Goal: Task Accomplishment & Management: Manage account settings

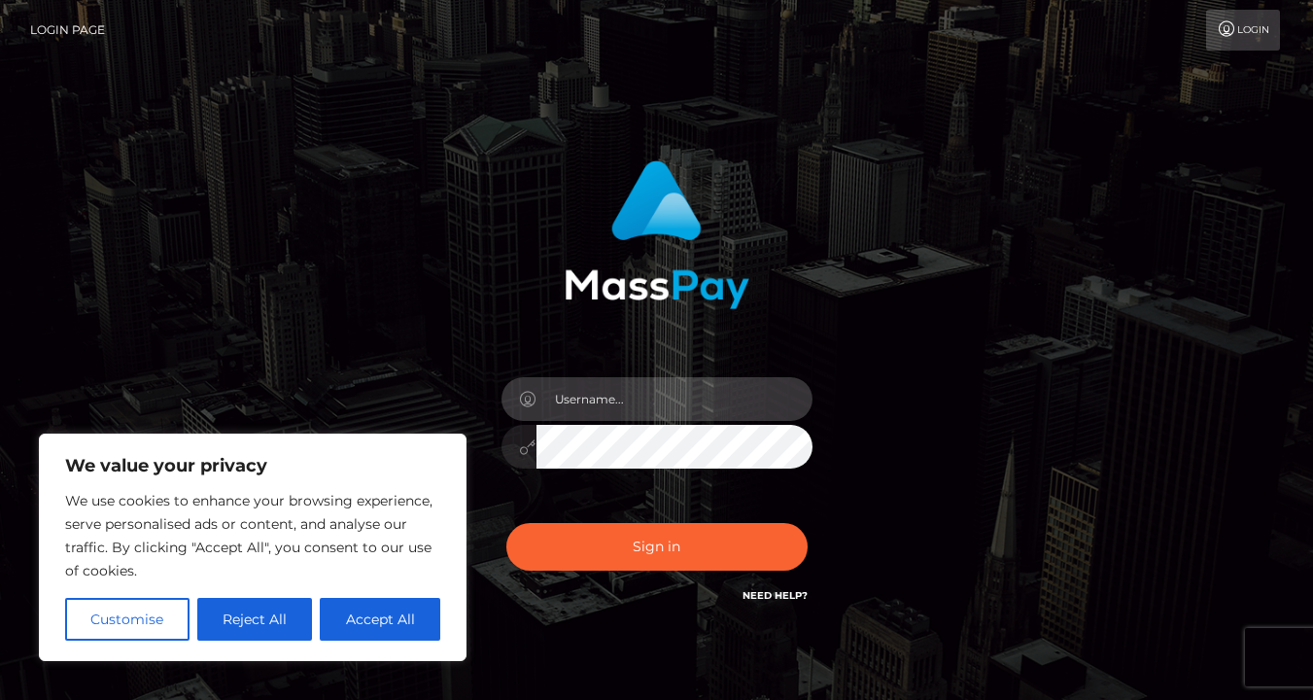
type input "[EMAIL_ADDRESS][DOMAIN_NAME]"
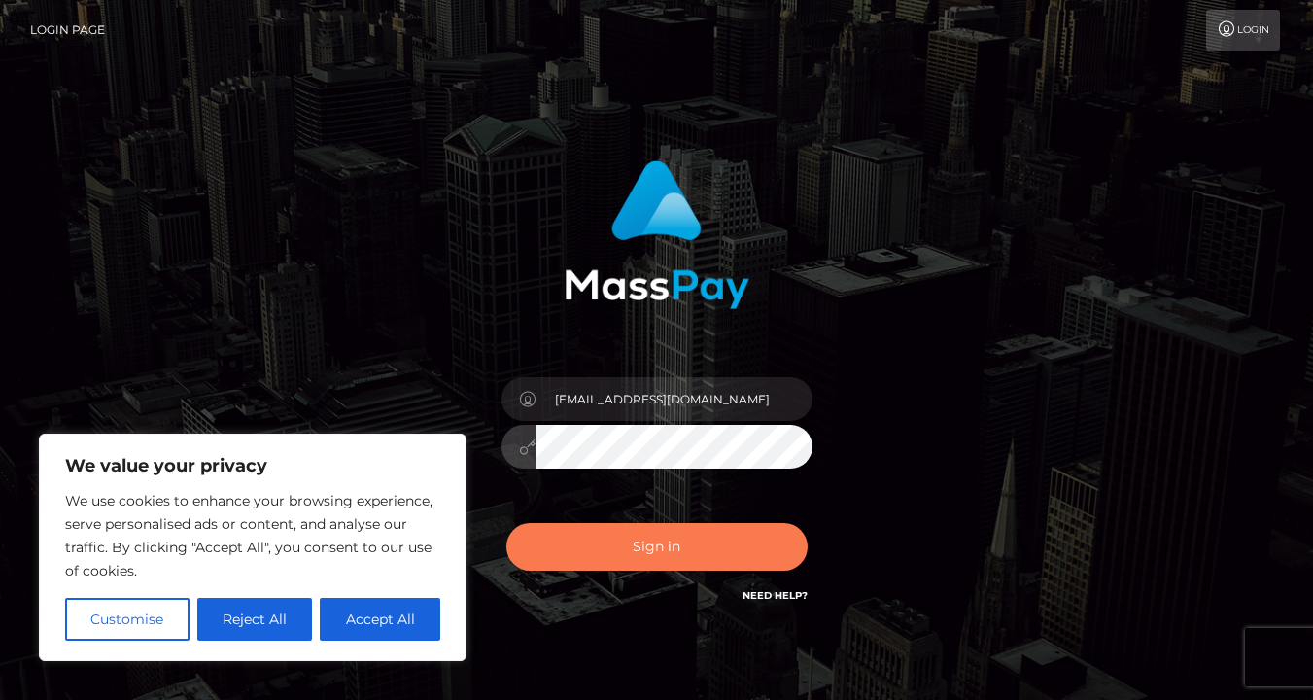
click at [680, 543] on button "Sign in" at bounding box center [656, 547] width 301 height 48
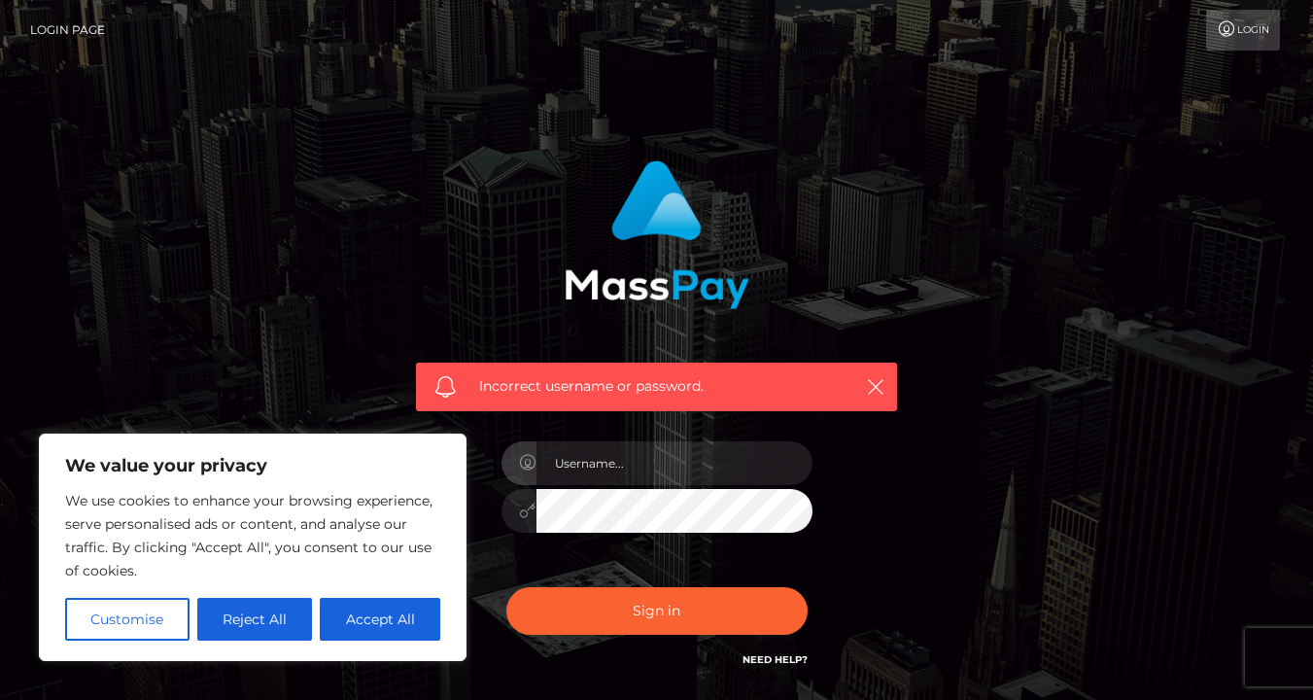
click at [360, 618] on button "Accept All" at bounding box center [380, 619] width 121 height 43
checkbox input "true"
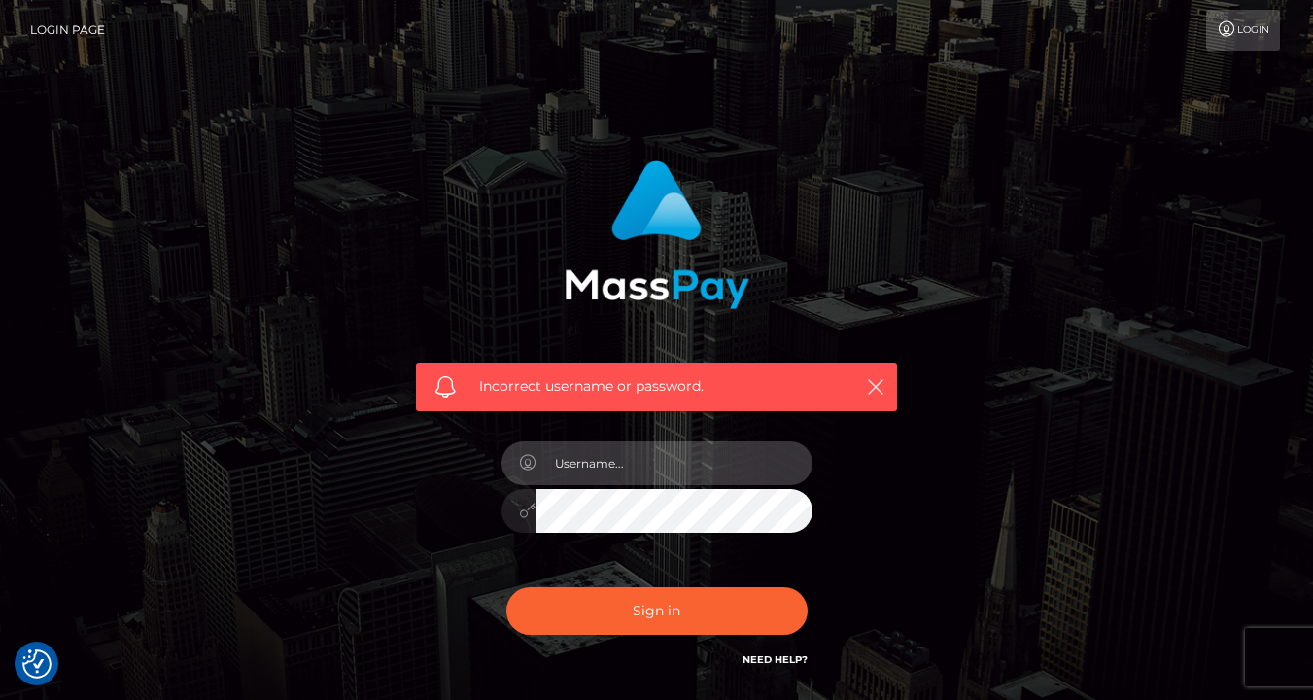
click at [605, 482] on input "text" at bounding box center [675, 463] width 276 height 44
type input "feddybearsocials@gmail.com"
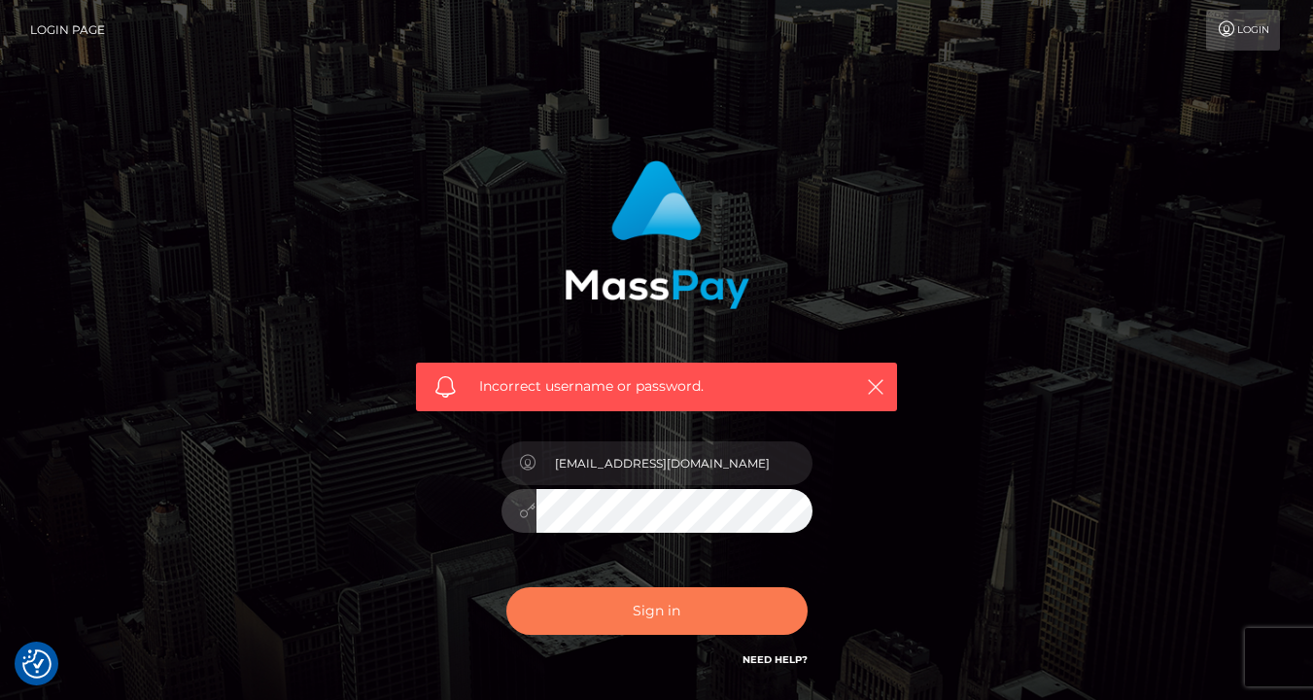
click at [700, 605] on button "Sign in" at bounding box center [656, 611] width 301 height 48
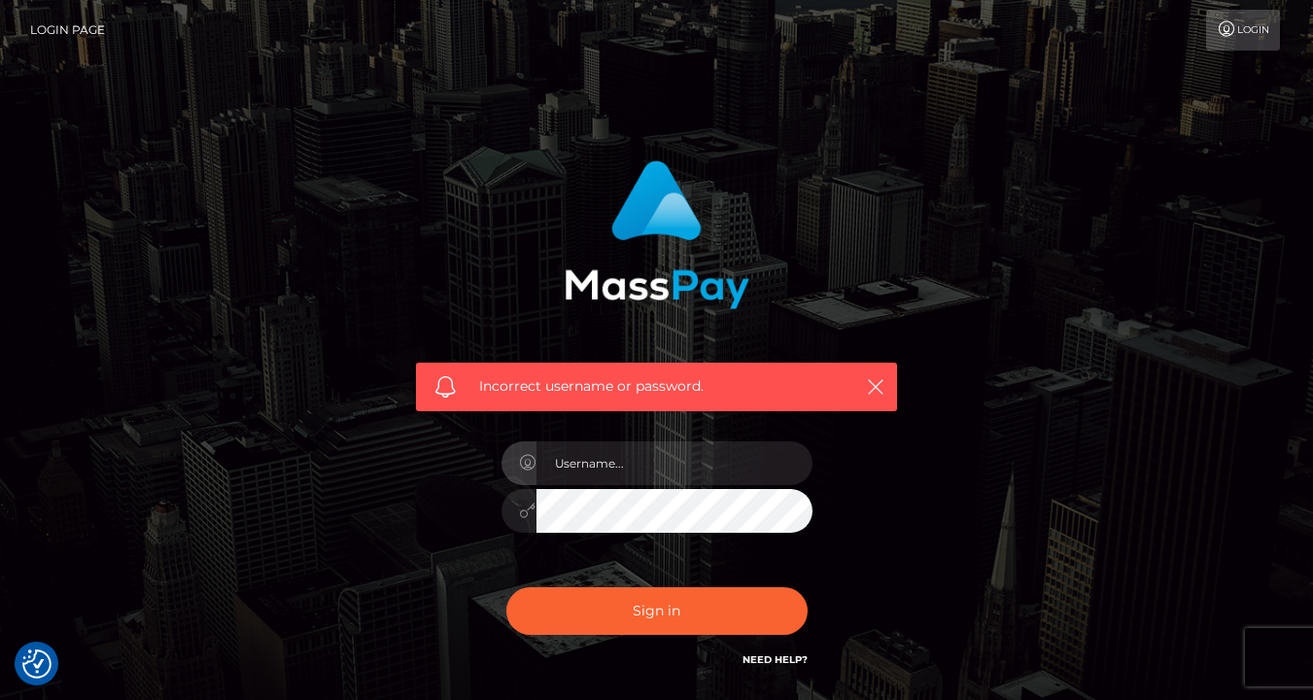
click at [444, 518] on div "Incorrect username or password." at bounding box center [656, 415] width 510 height 539
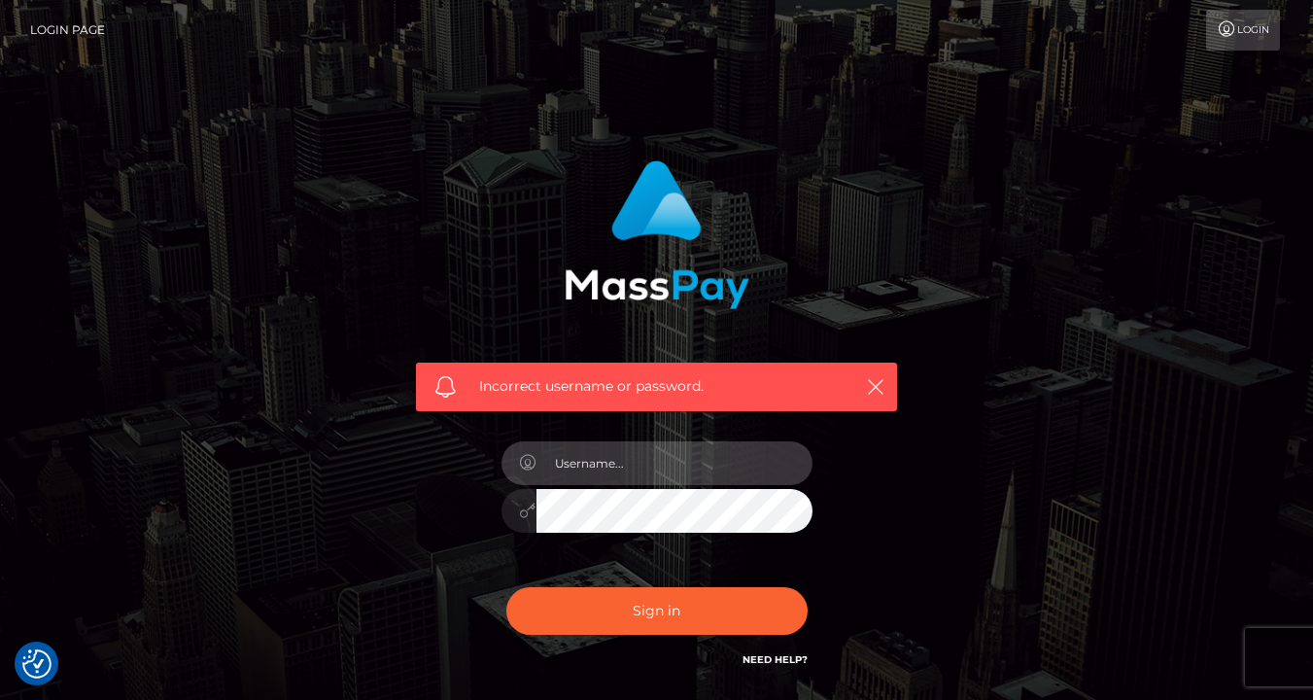
click at [612, 474] on input "text" at bounding box center [675, 463] width 276 height 44
type input "[EMAIL_ADDRESS][DOMAIN_NAME]"
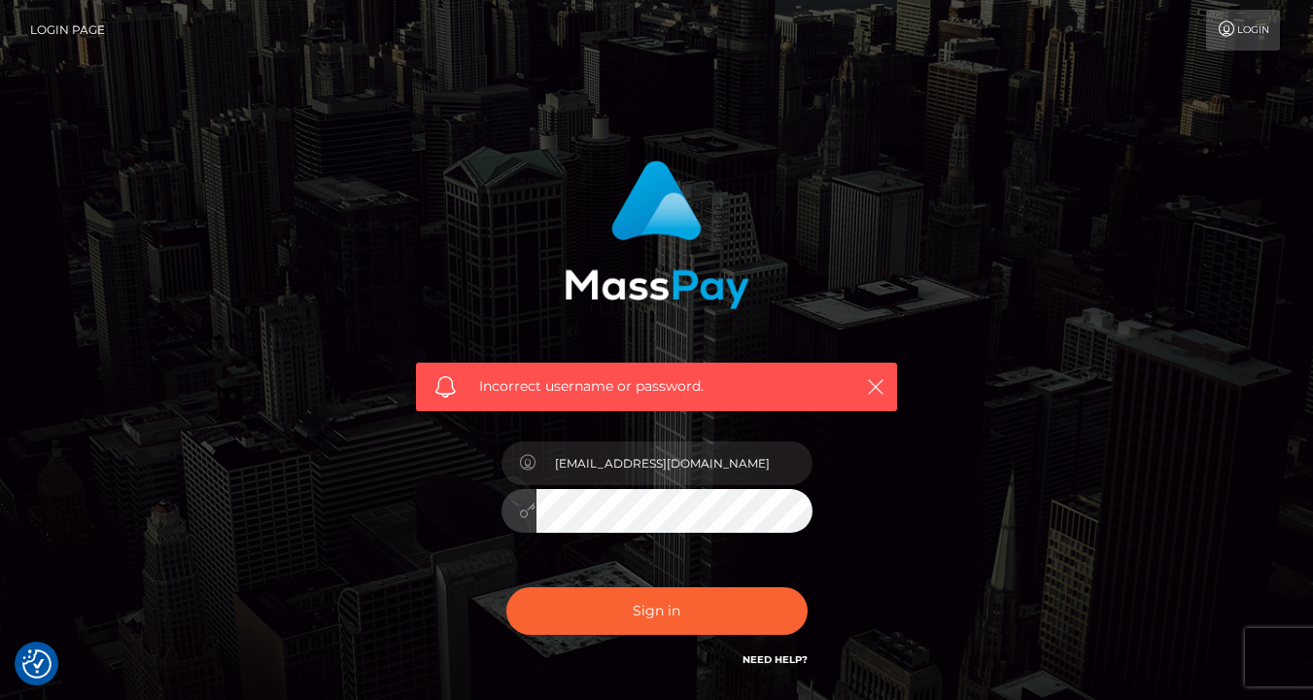
click at [522, 504] on div at bounding box center [657, 508] width 311 height 38
click at [656, 609] on button "Sign in" at bounding box center [656, 611] width 301 height 48
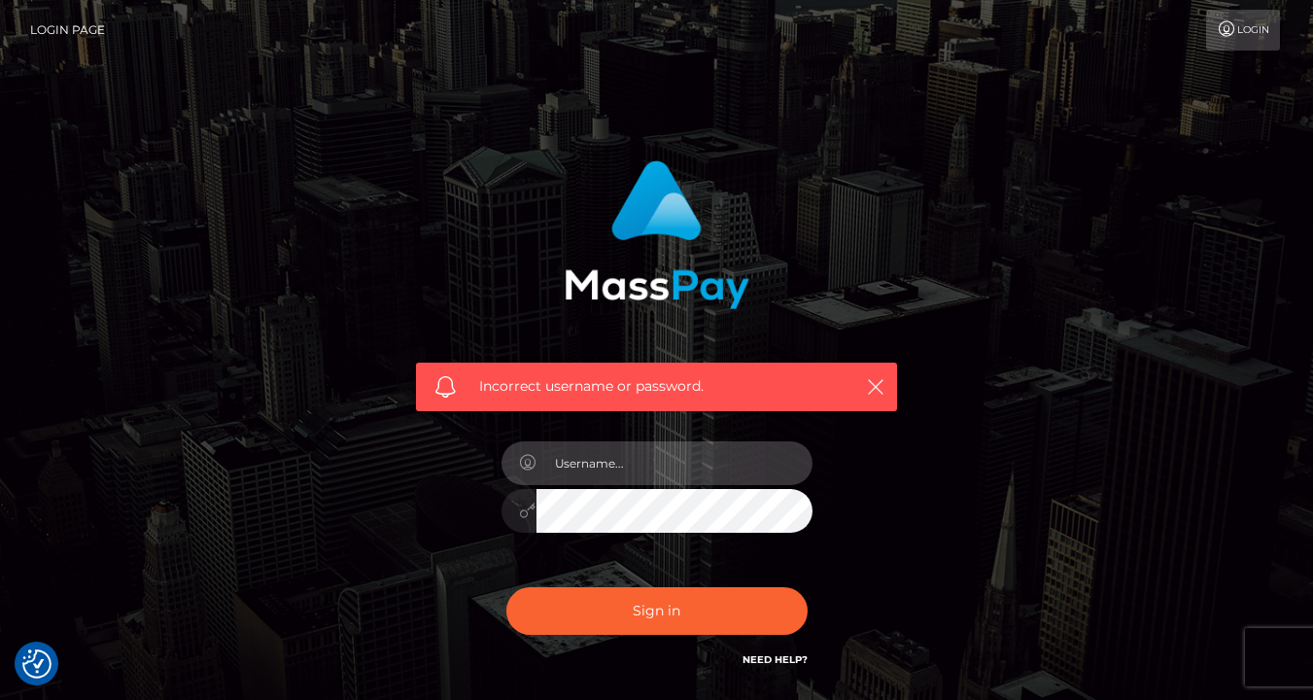
type input "1990-08-16"
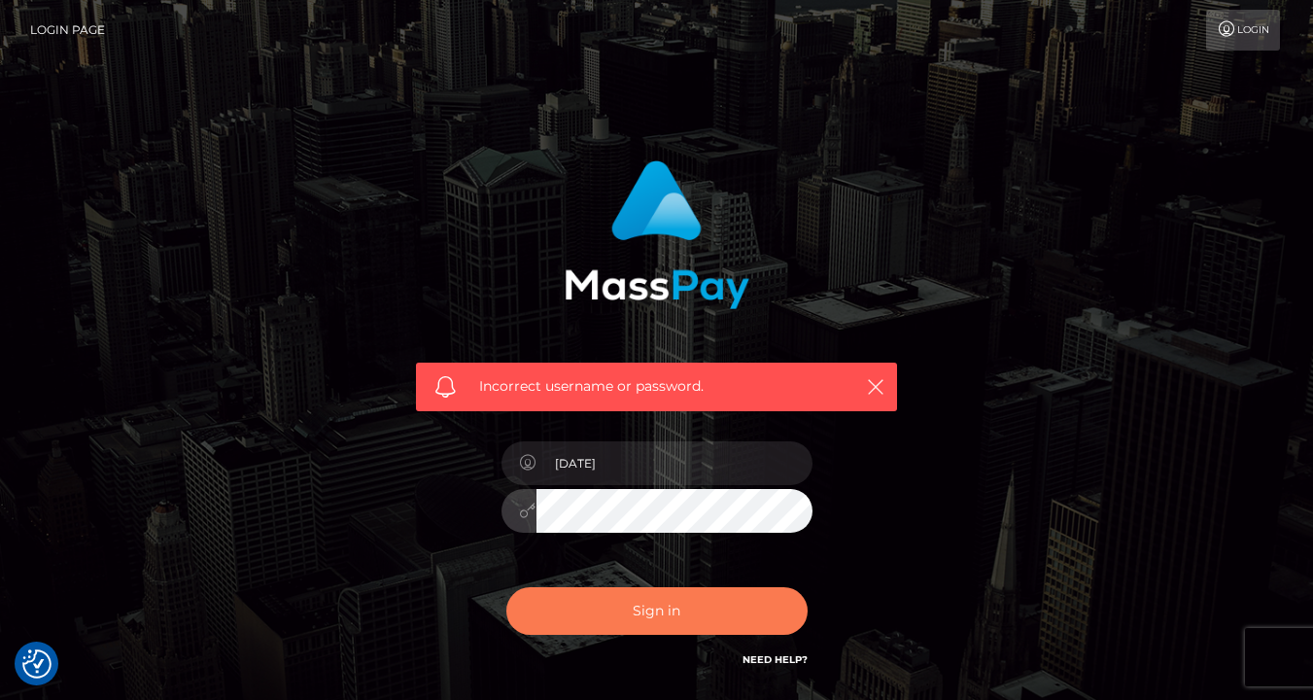
click at [674, 604] on button "Sign in" at bounding box center [656, 611] width 301 height 48
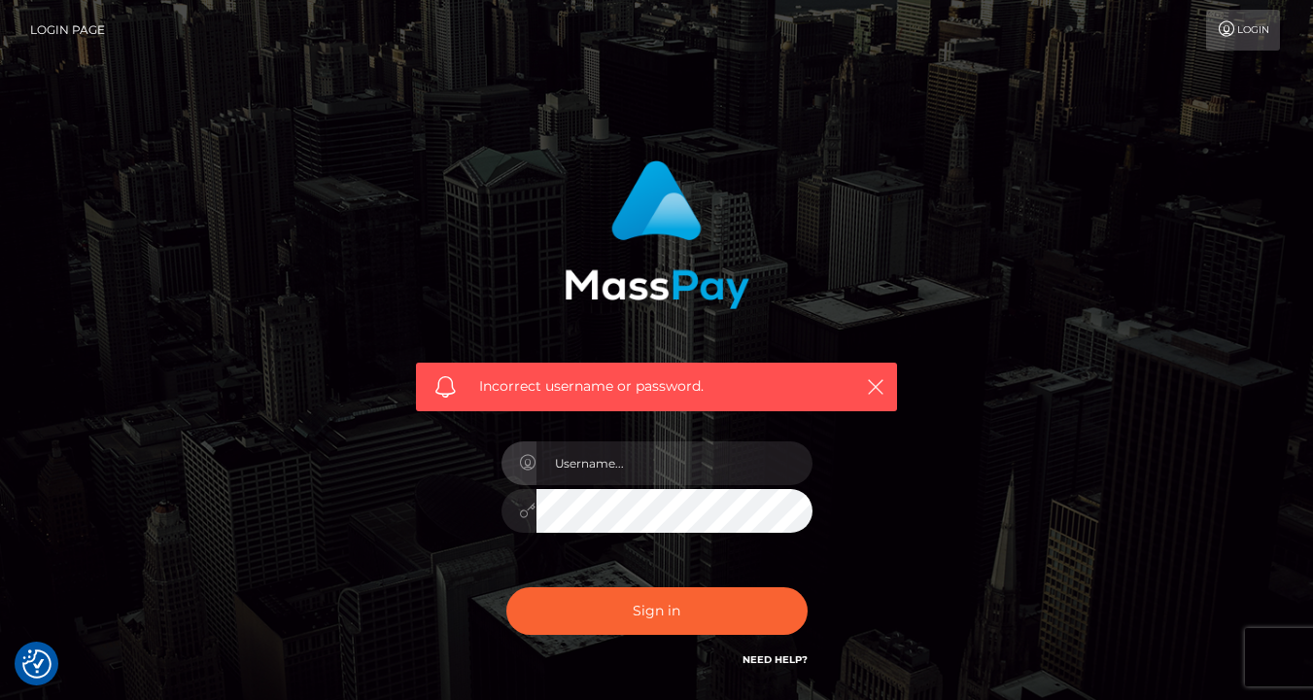
click at [954, 564] on div "Incorrect username or password." at bounding box center [657, 425] width 1108 height 559
click at [1250, 11] on link "Login" at bounding box center [1243, 30] width 74 height 41
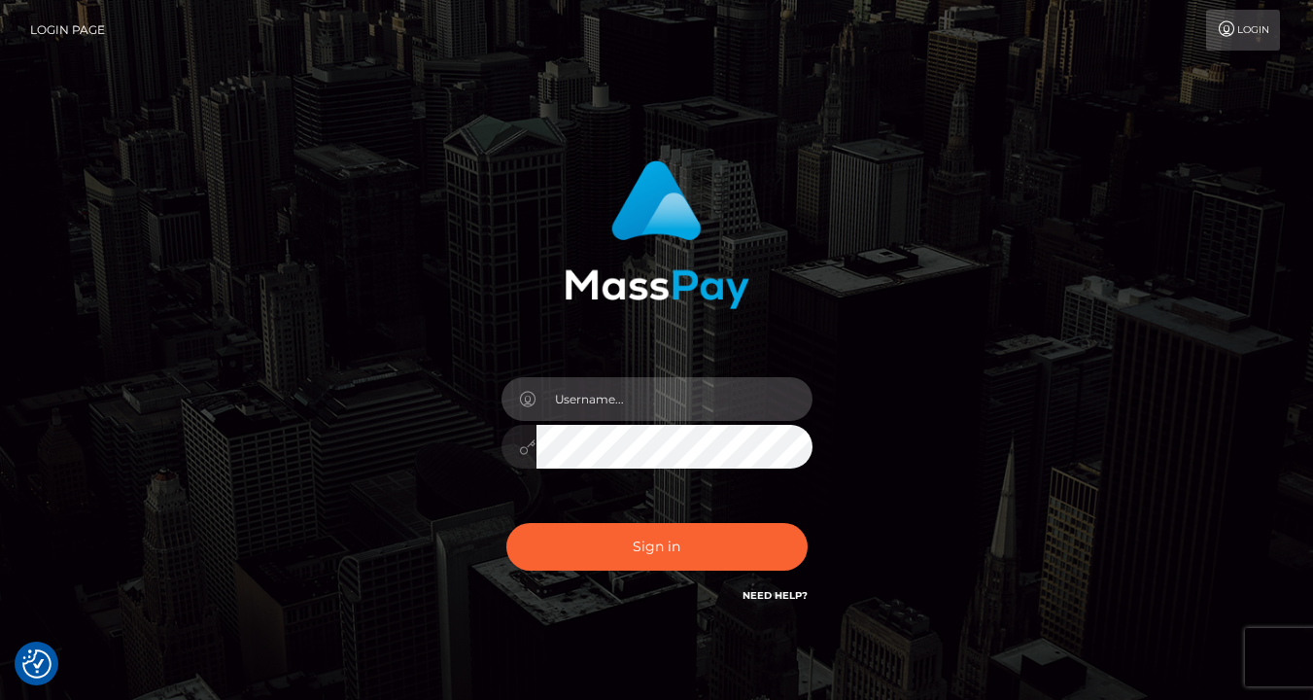
type input "feddybearsocials@gmail.com"
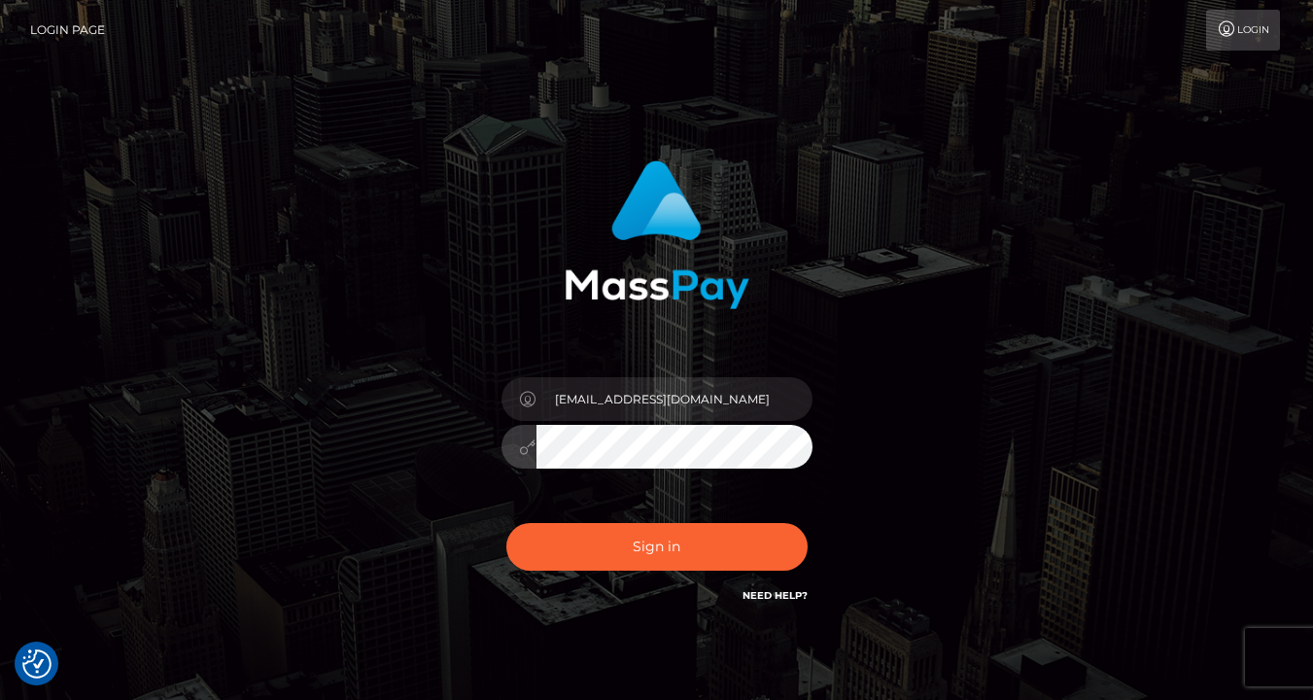
click at [527, 454] on icon at bounding box center [528, 447] width 17 height 16
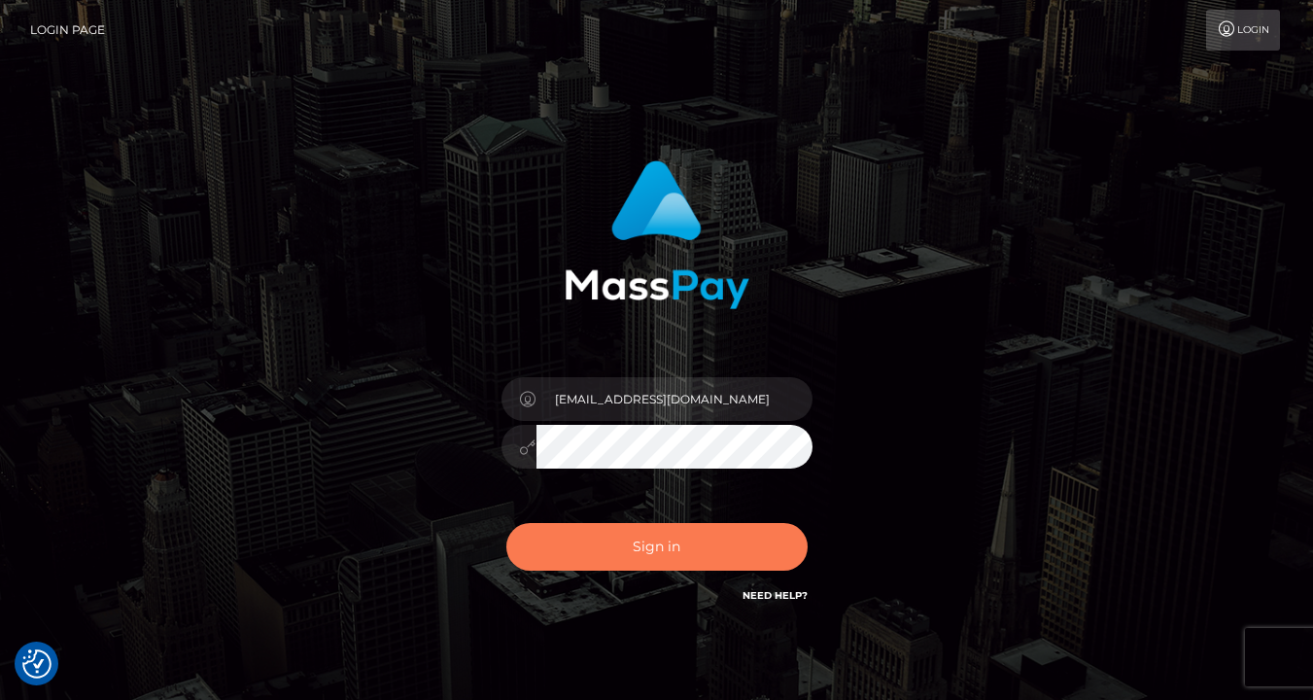
click at [694, 537] on button "Sign in" at bounding box center [656, 547] width 301 height 48
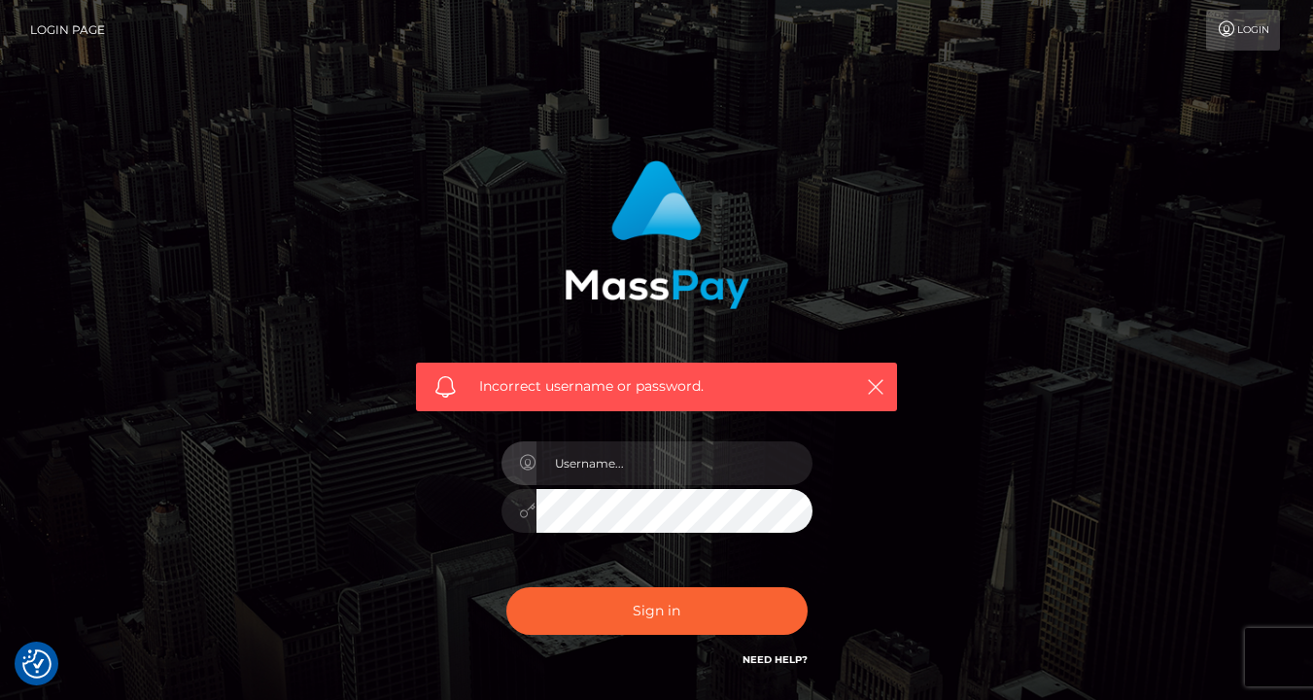
click at [772, 661] on link "Need Help?" at bounding box center [775, 659] width 65 height 13
click at [1247, 34] on link "Login" at bounding box center [1243, 30] width 74 height 41
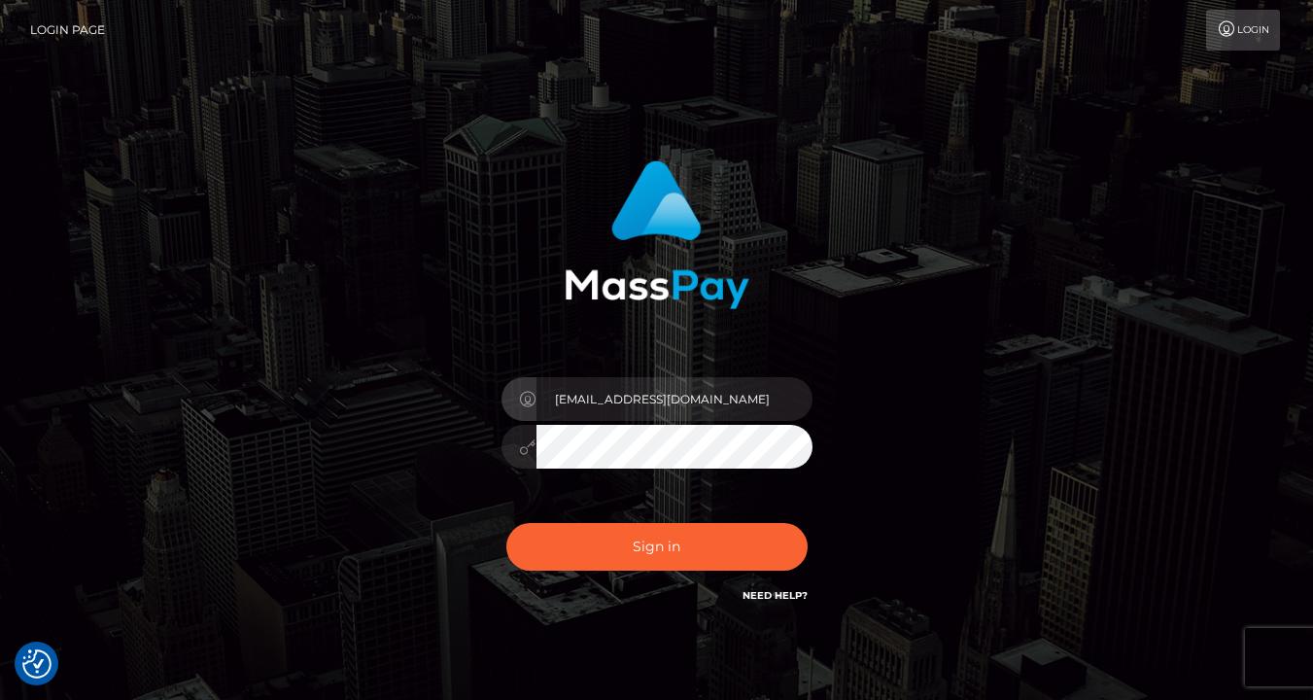
type input "[EMAIL_ADDRESS][DOMAIN_NAME]"
click at [656, 546] on button "Sign in" at bounding box center [656, 547] width 301 height 48
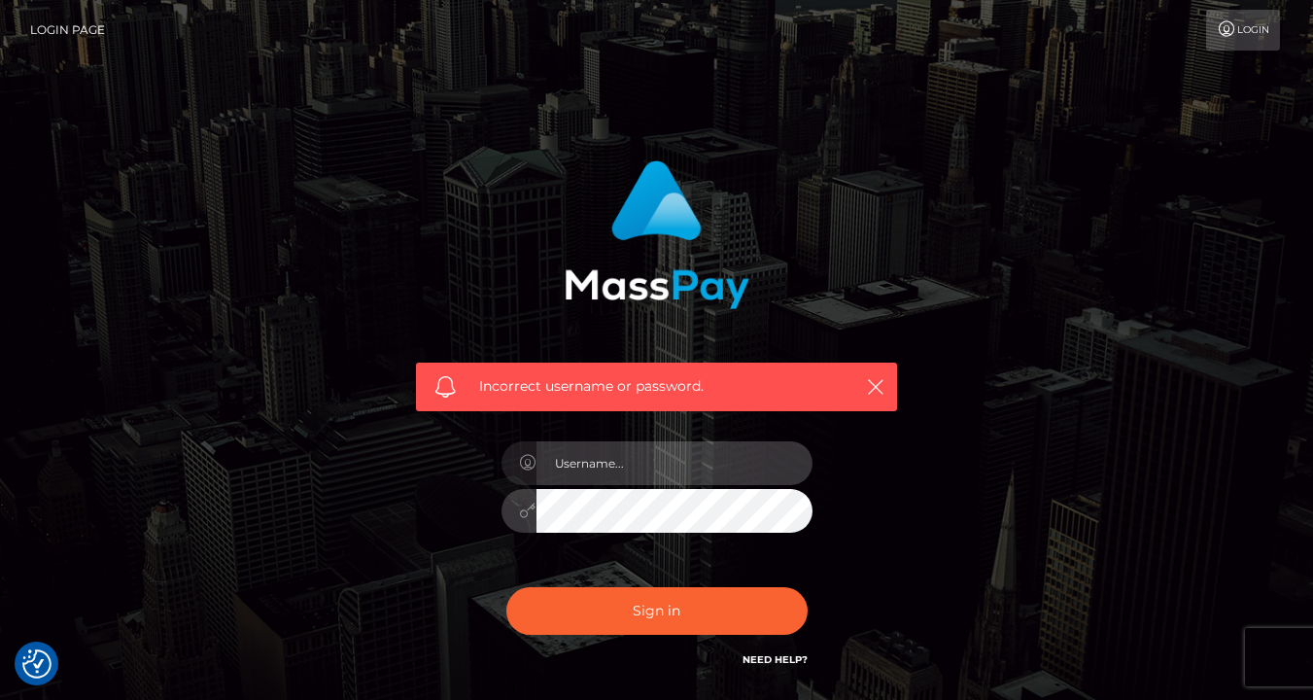
type input "feddybearsocials@gmail.com"
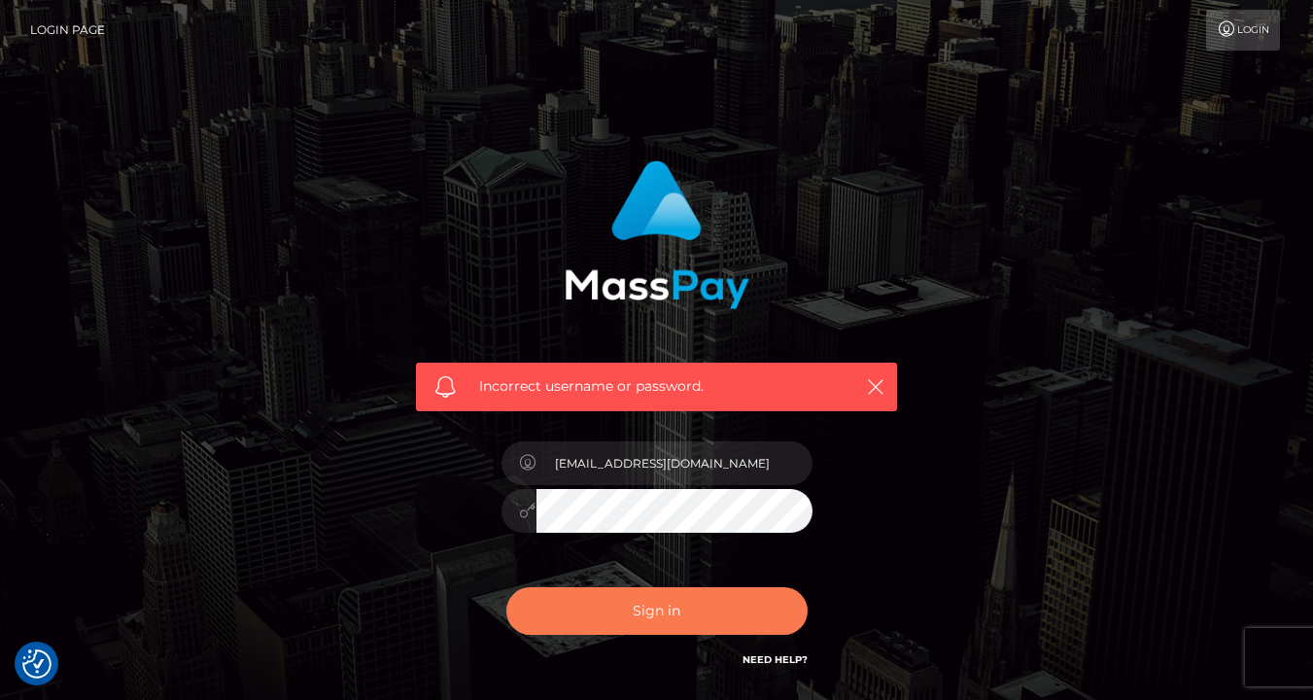
click at [671, 594] on button "Sign in" at bounding box center [656, 611] width 301 height 48
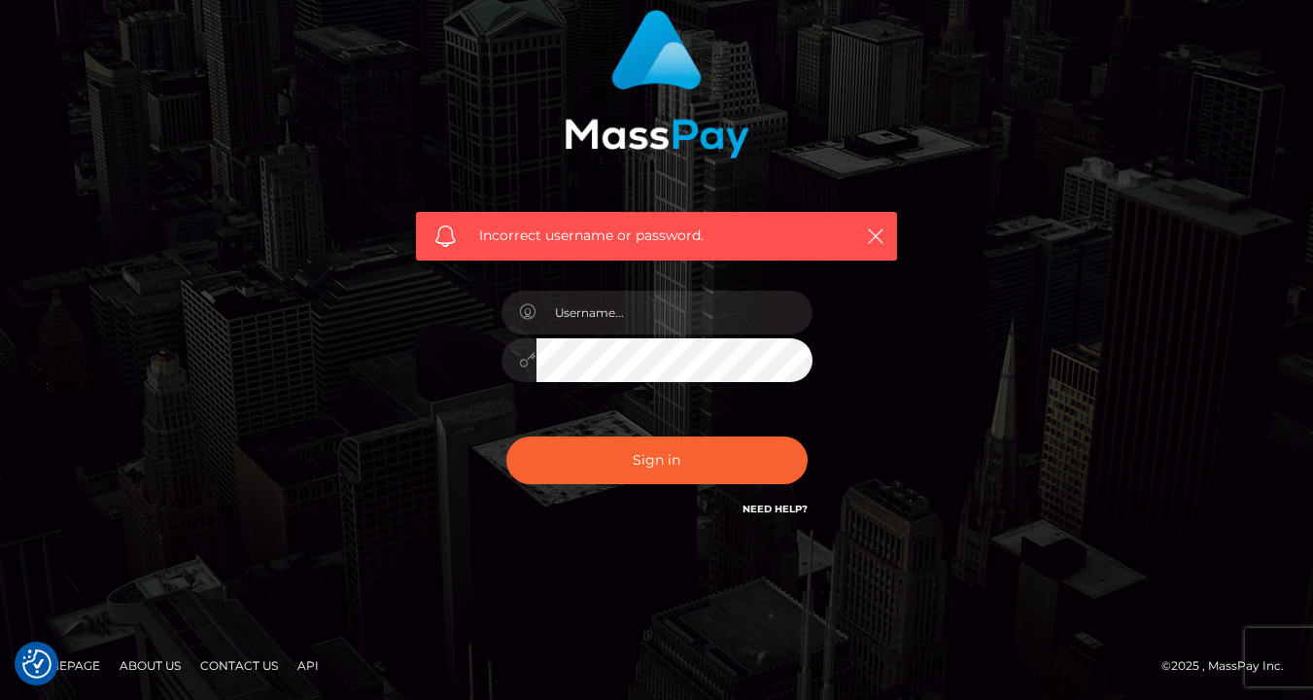
scroll to position [149, 0]
